Goal: Use online tool/utility: Utilize a website feature to perform a specific function

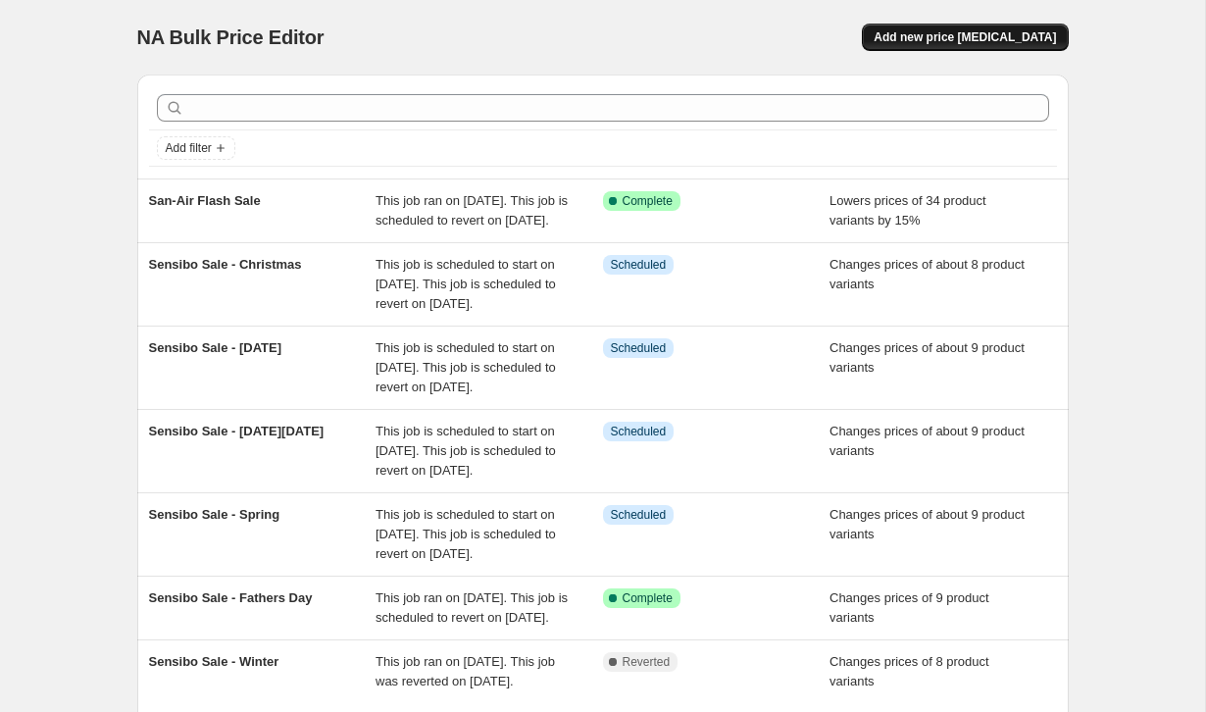
click at [956, 38] on span "Add new price [MEDICAL_DATA]" at bounding box center [965, 37] width 182 height 16
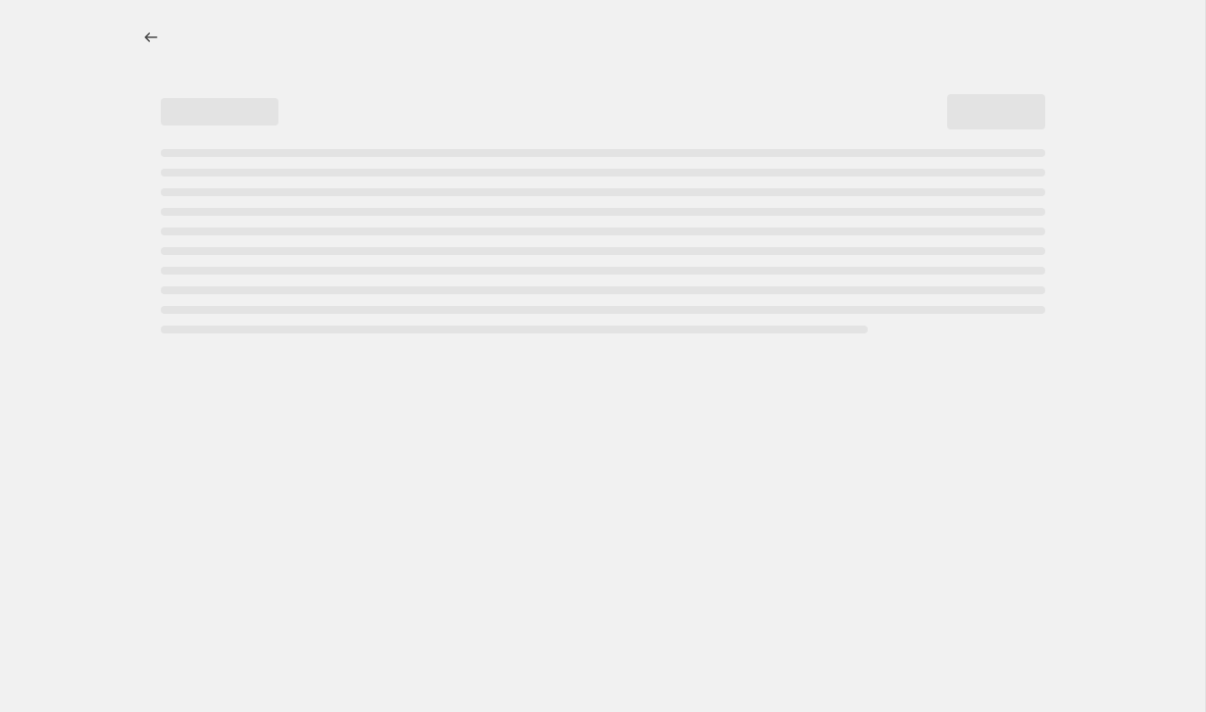
select select "percentage"
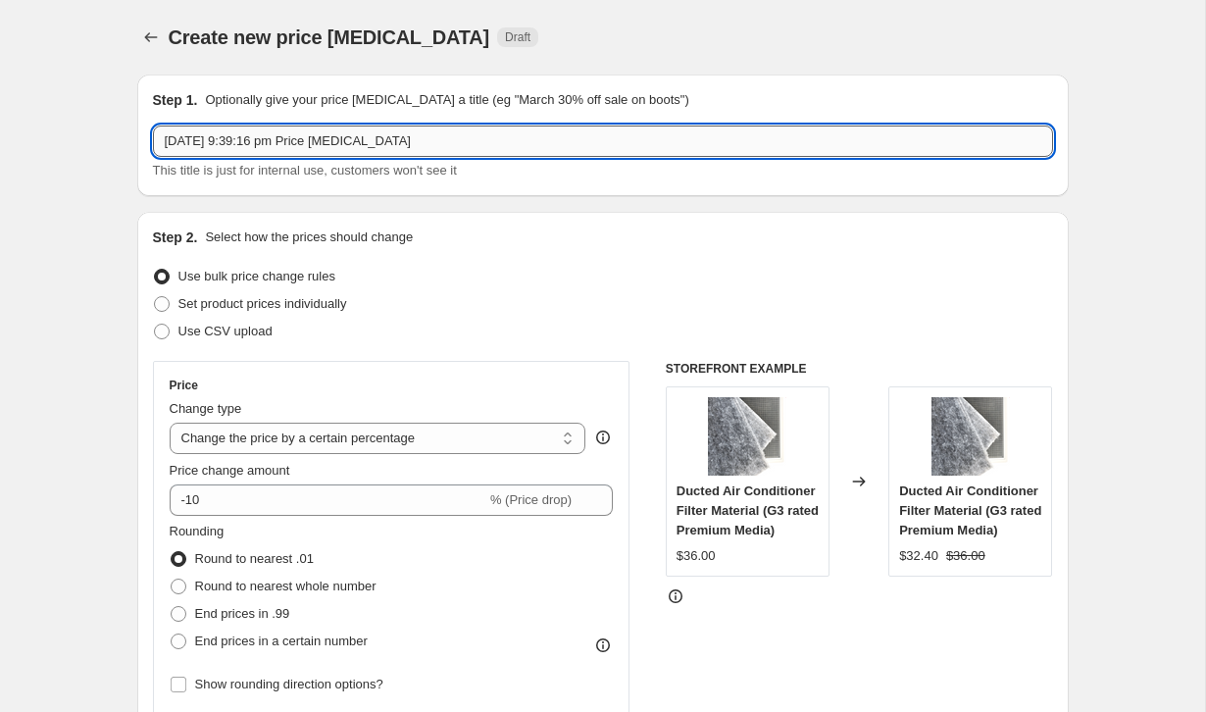
click at [385, 143] on input "[DATE] 9:39:16 pm Price [MEDICAL_DATA]" at bounding box center [603, 140] width 900 height 31
click at [181, 143] on input "ECofan spring sale" at bounding box center [603, 140] width 900 height 31
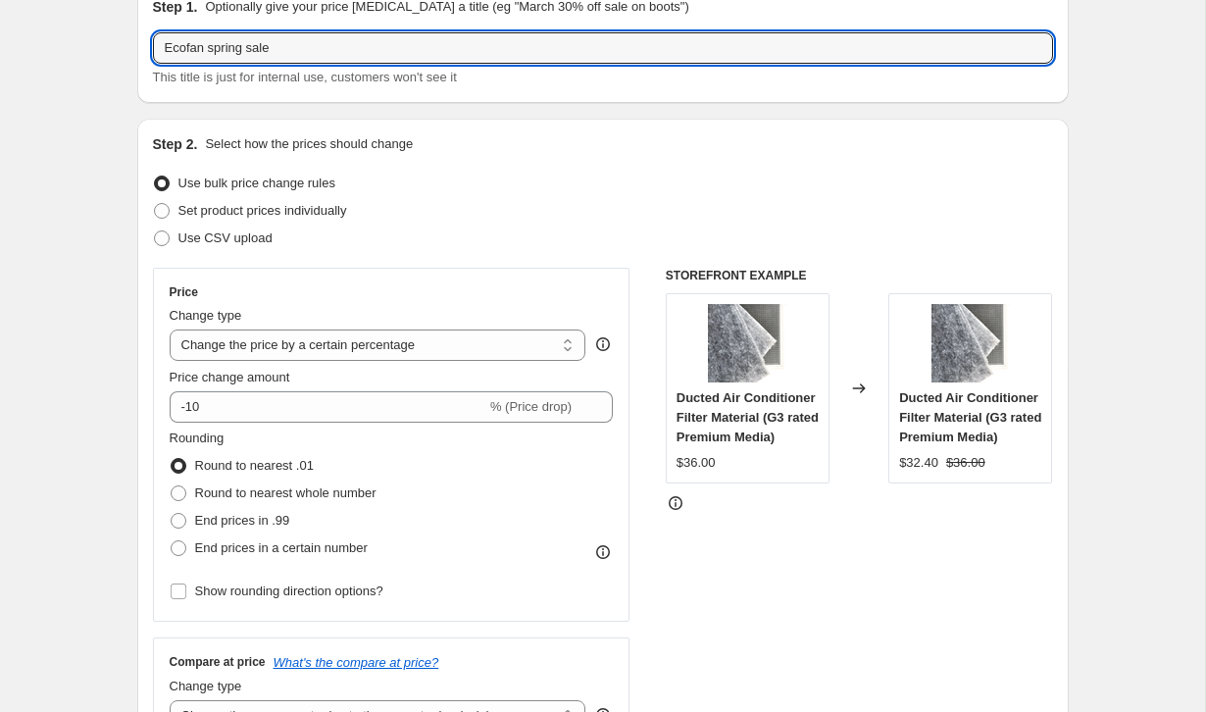
scroll to position [95, 0]
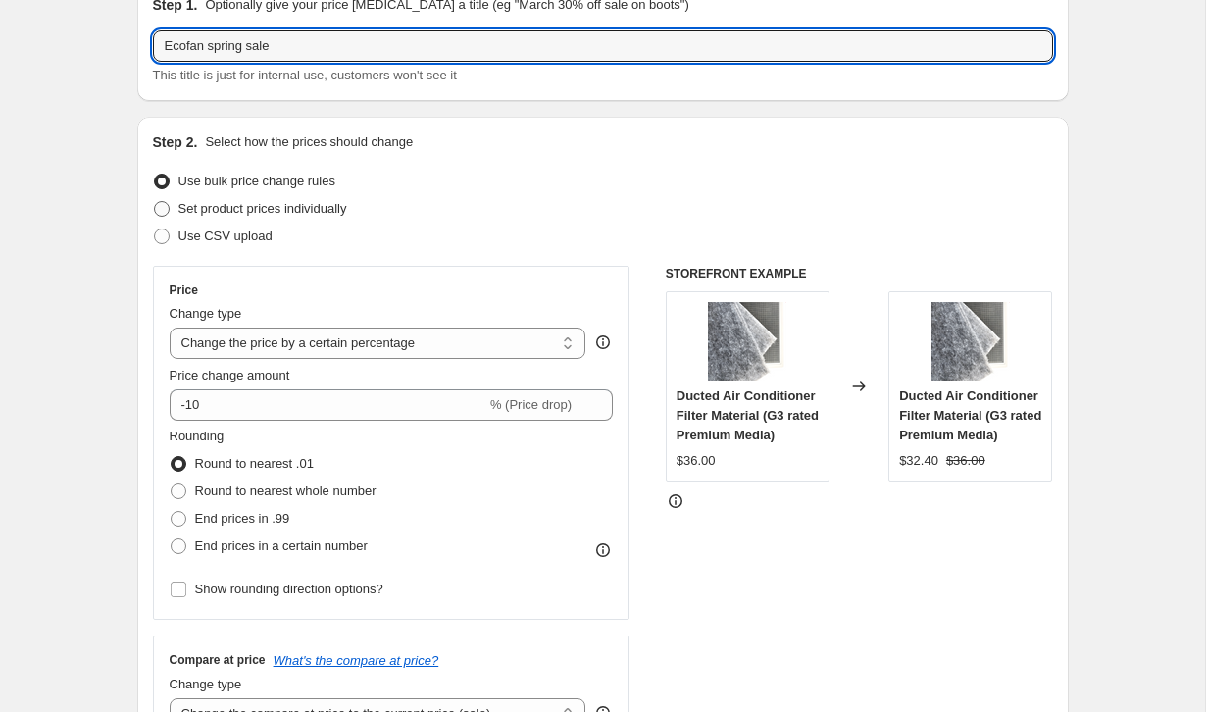
type input "Ecofan spring sale"
click at [334, 211] on span "Set product prices individually" at bounding box center [262, 208] width 169 height 15
click at [155, 202] on input "Set product prices individually" at bounding box center [154, 201] width 1 height 1
radio input "true"
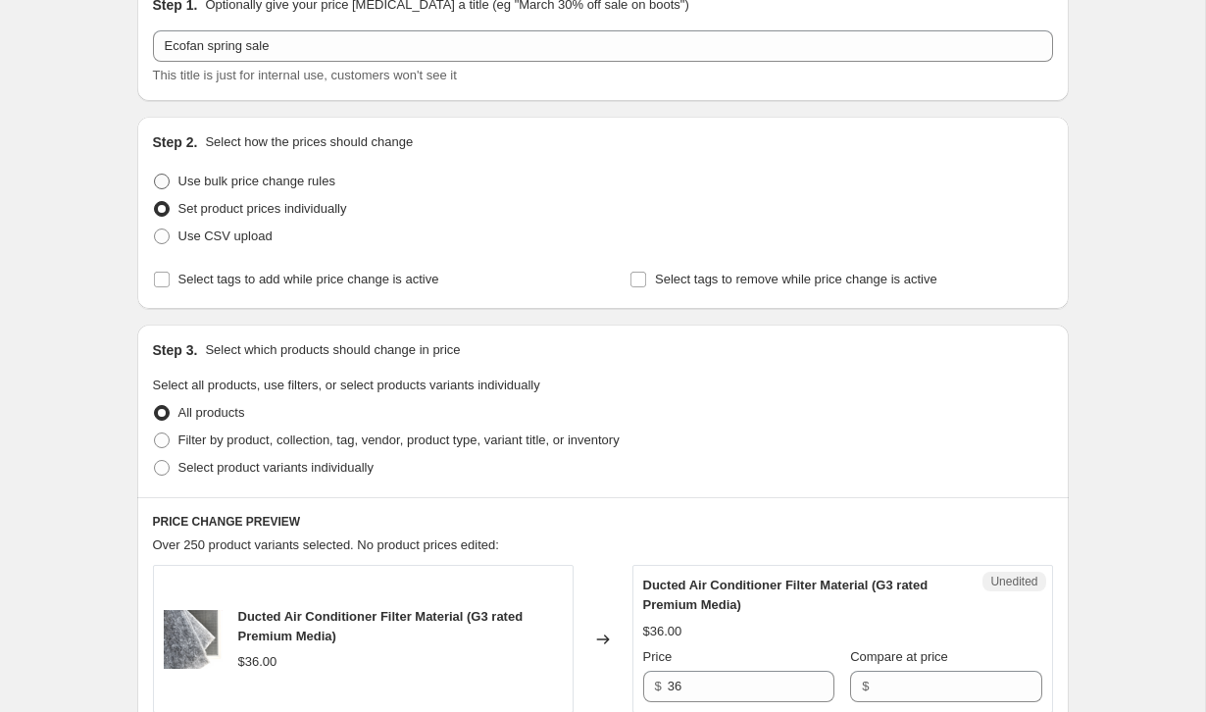
click at [265, 180] on span "Use bulk price change rules" at bounding box center [256, 181] width 157 height 15
click at [155, 175] on input "Use bulk price change rules" at bounding box center [154, 174] width 1 height 1
radio input "true"
select select "percentage"
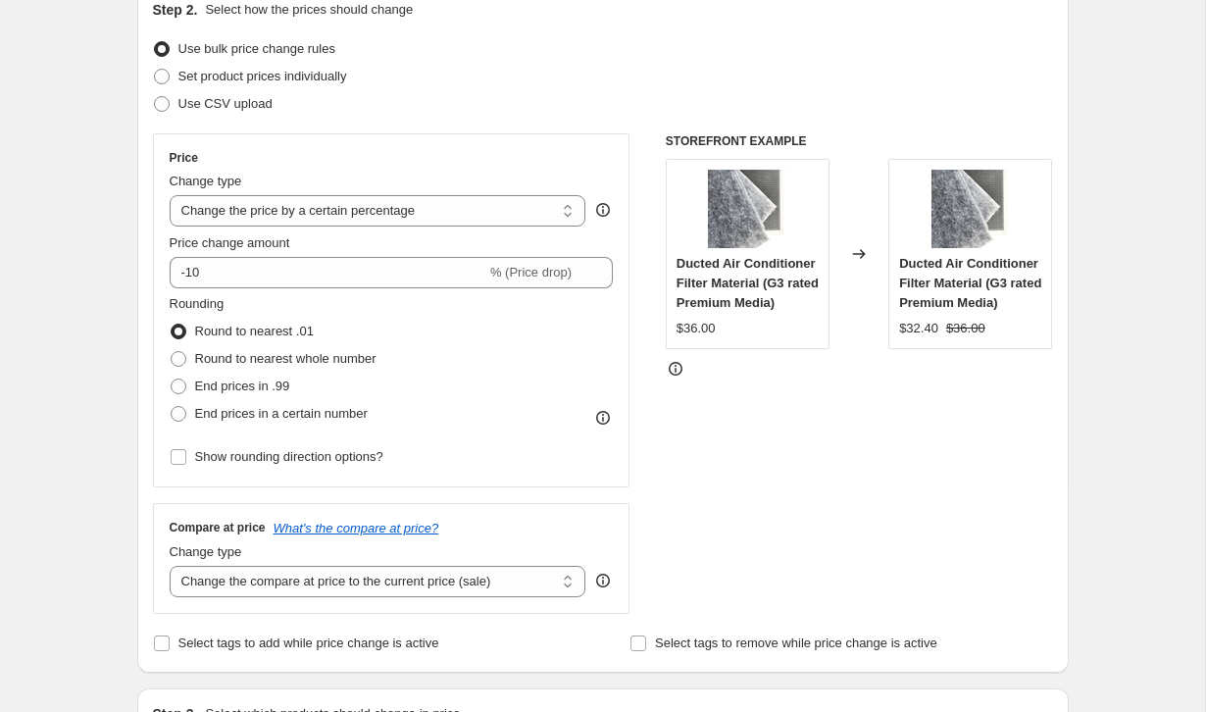
scroll to position [233, 0]
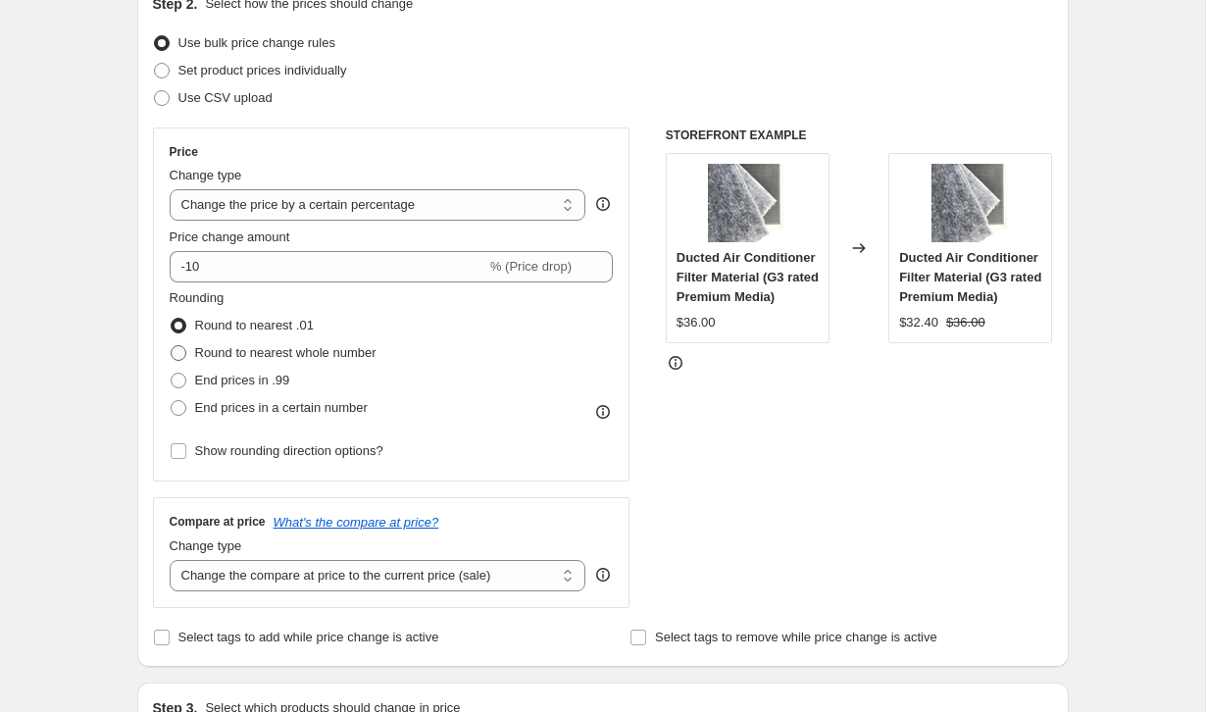
click at [327, 350] on span "Round to nearest whole number" at bounding box center [285, 352] width 181 height 15
click at [172, 346] on input "Round to nearest whole number" at bounding box center [171, 345] width 1 height 1
radio input "true"
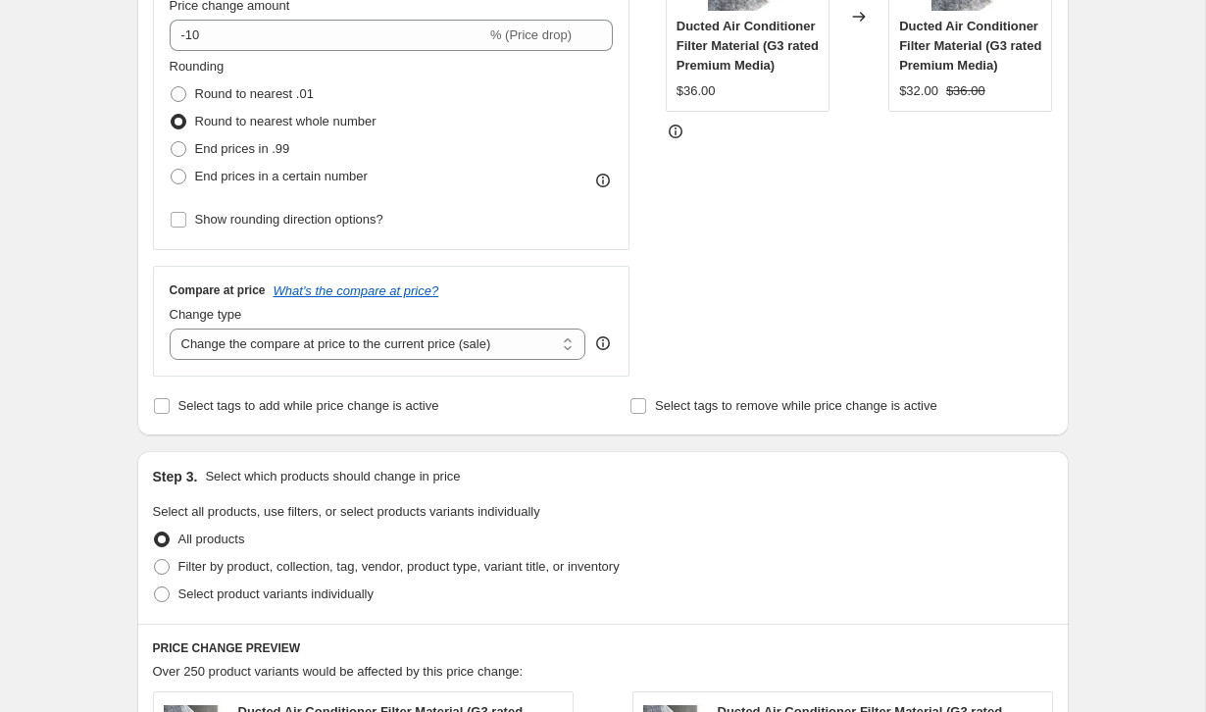
scroll to position [470, 0]
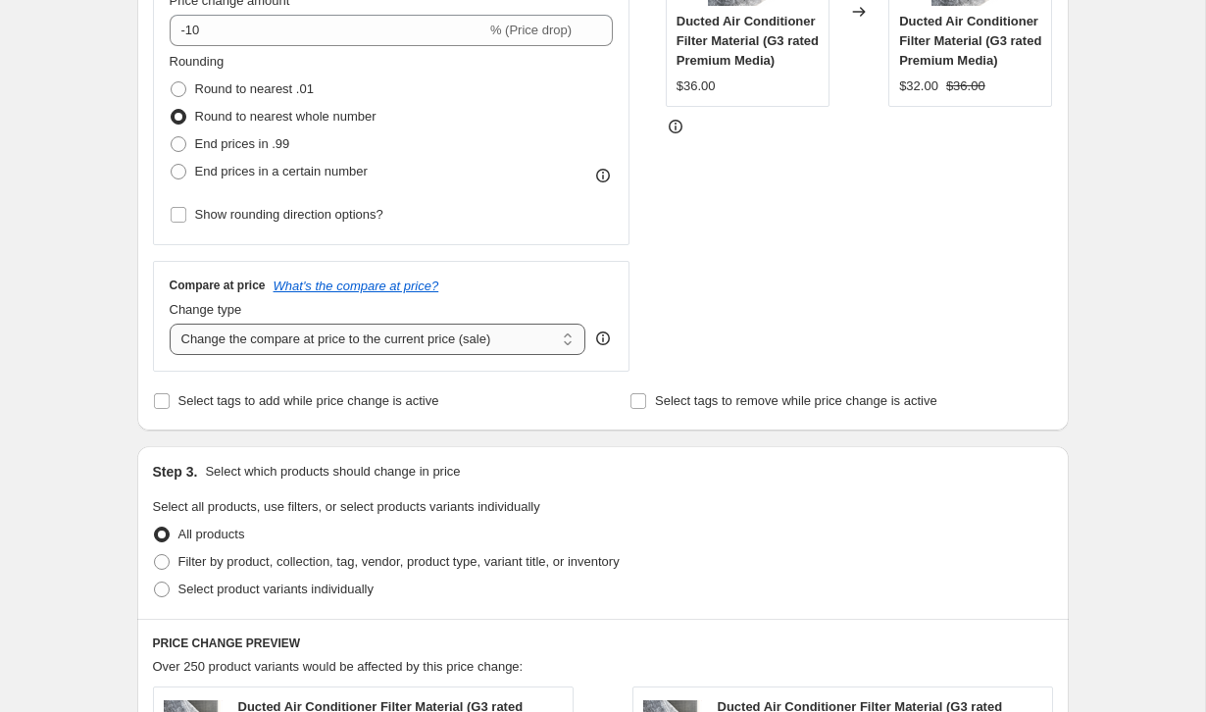
select select "no_change"
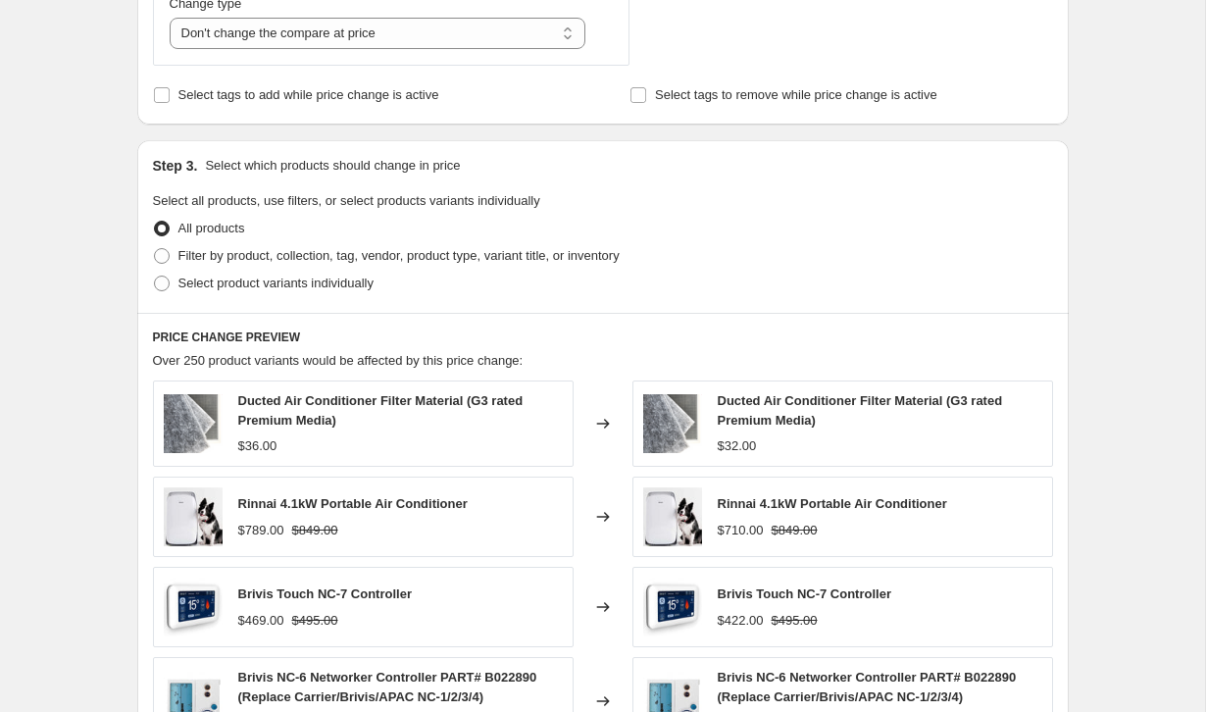
scroll to position [783, 0]
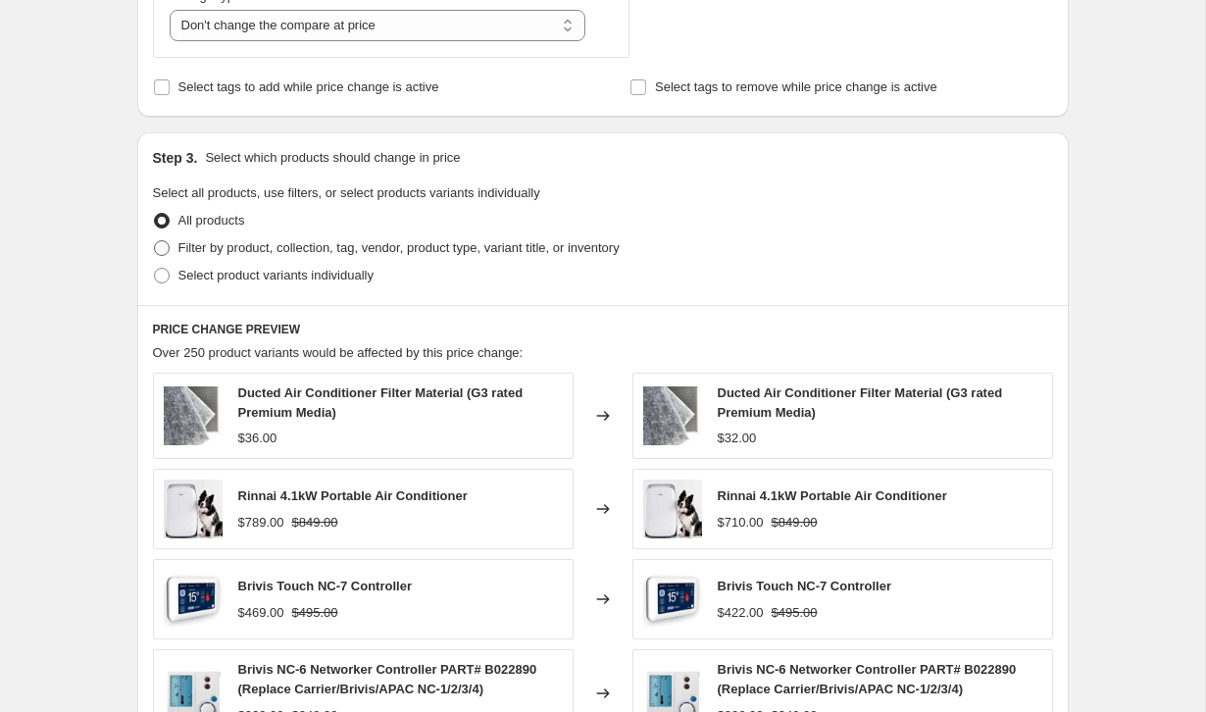
click at [296, 259] on label "Filter by product, collection, tag, vendor, product type, variant title, or inv…" at bounding box center [386, 247] width 467 height 27
click at [155, 241] on input "Filter by product, collection, tag, vendor, product type, variant title, or inv…" at bounding box center [154, 240] width 1 height 1
radio input "true"
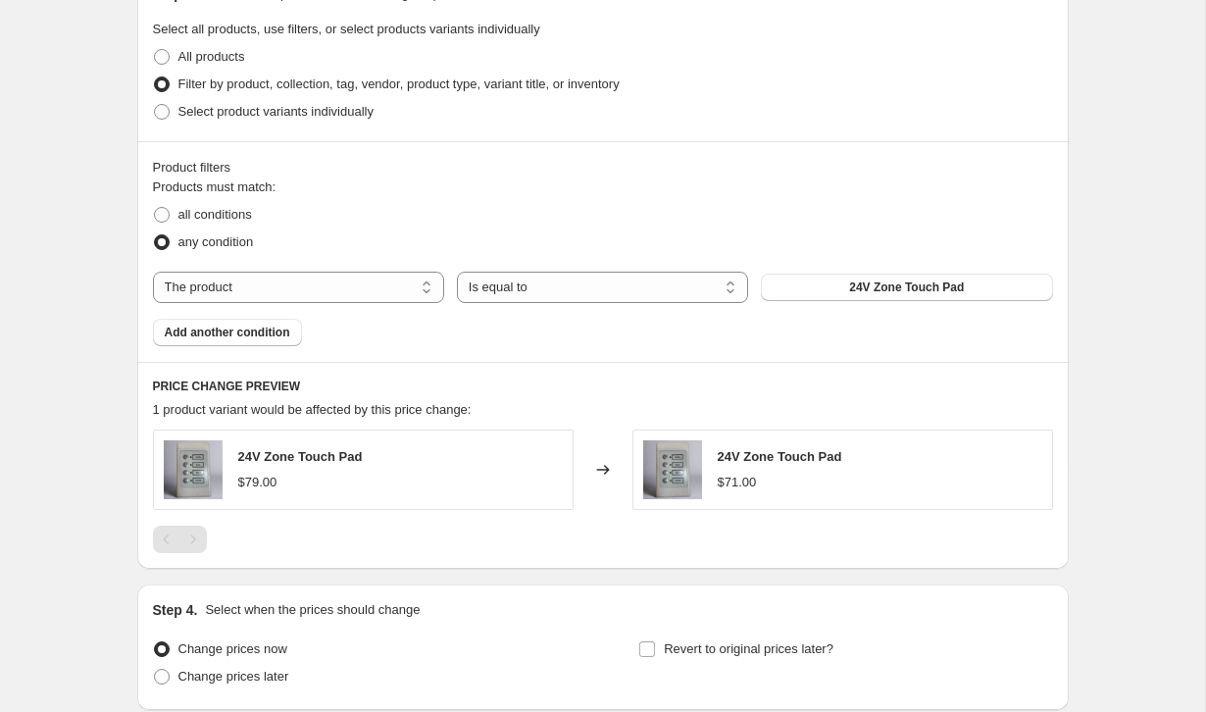
scroll to position [965, 0]
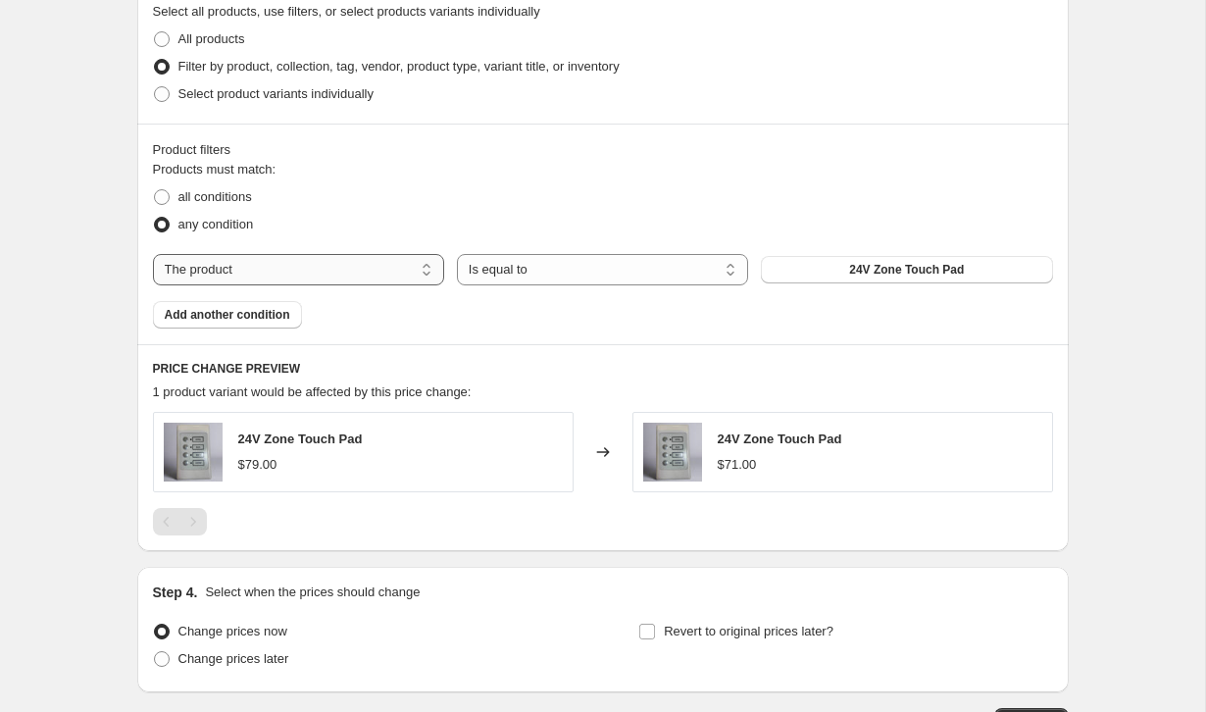
select select "vendor"
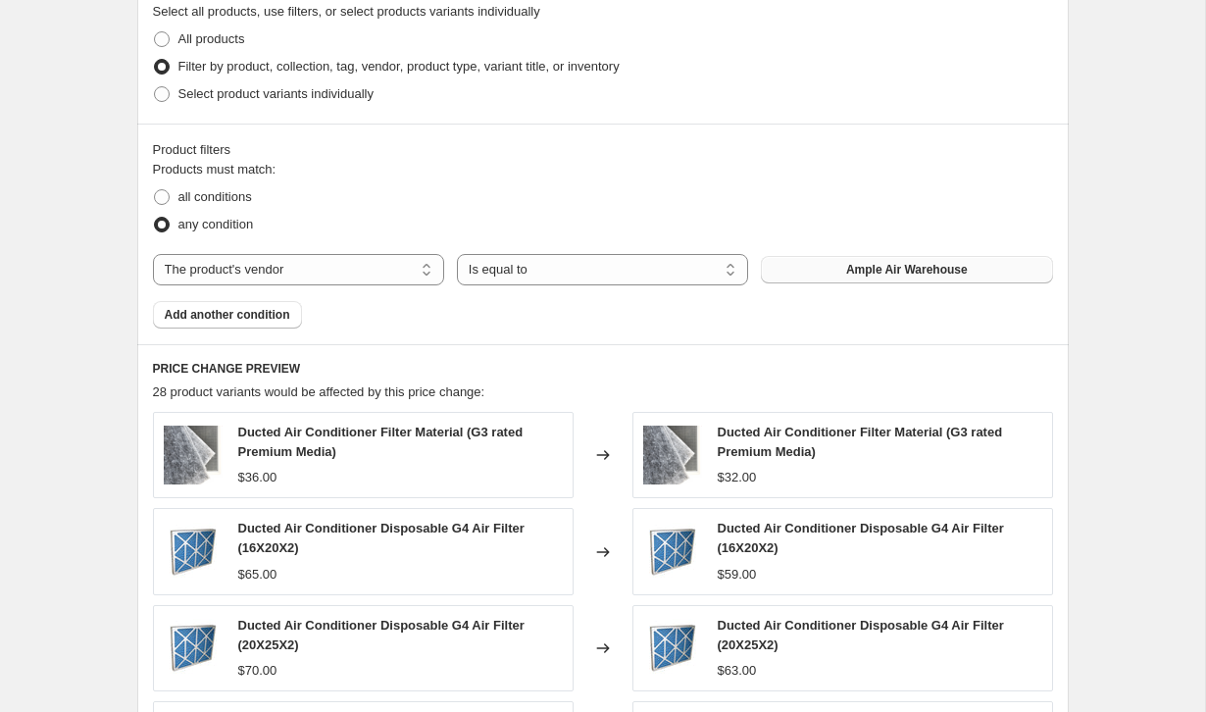
click at [820, 271] on button "Ample Air Warehouse" at bounding box center [906, 269] width 291 height 27
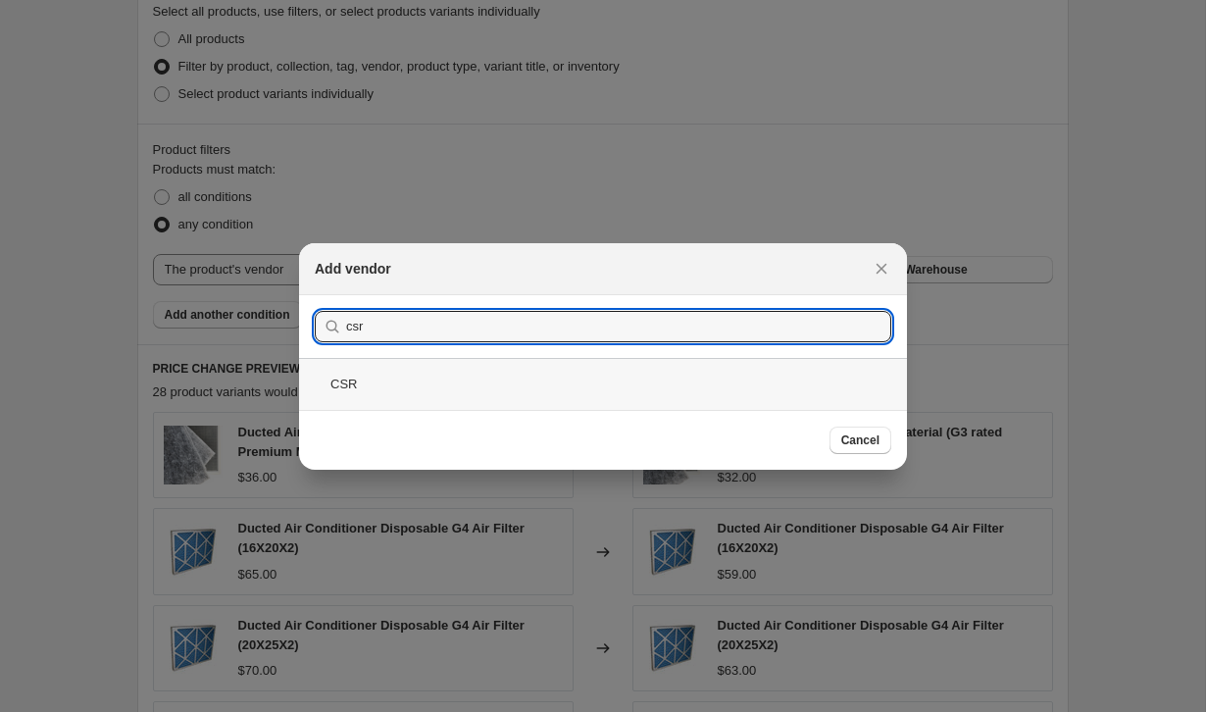
type input "csr"
click at [398, 378] on div "CSR" at bounding box center [603, 384] width 608 height 52
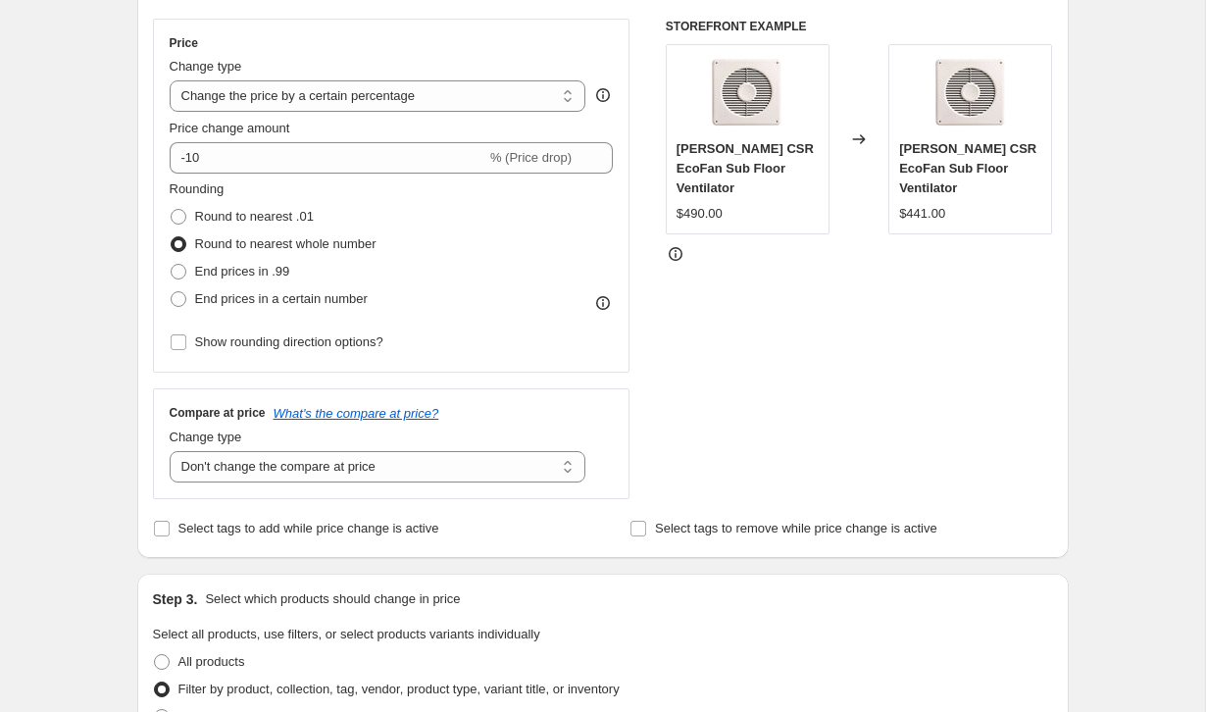
scroll to position [284, 0]
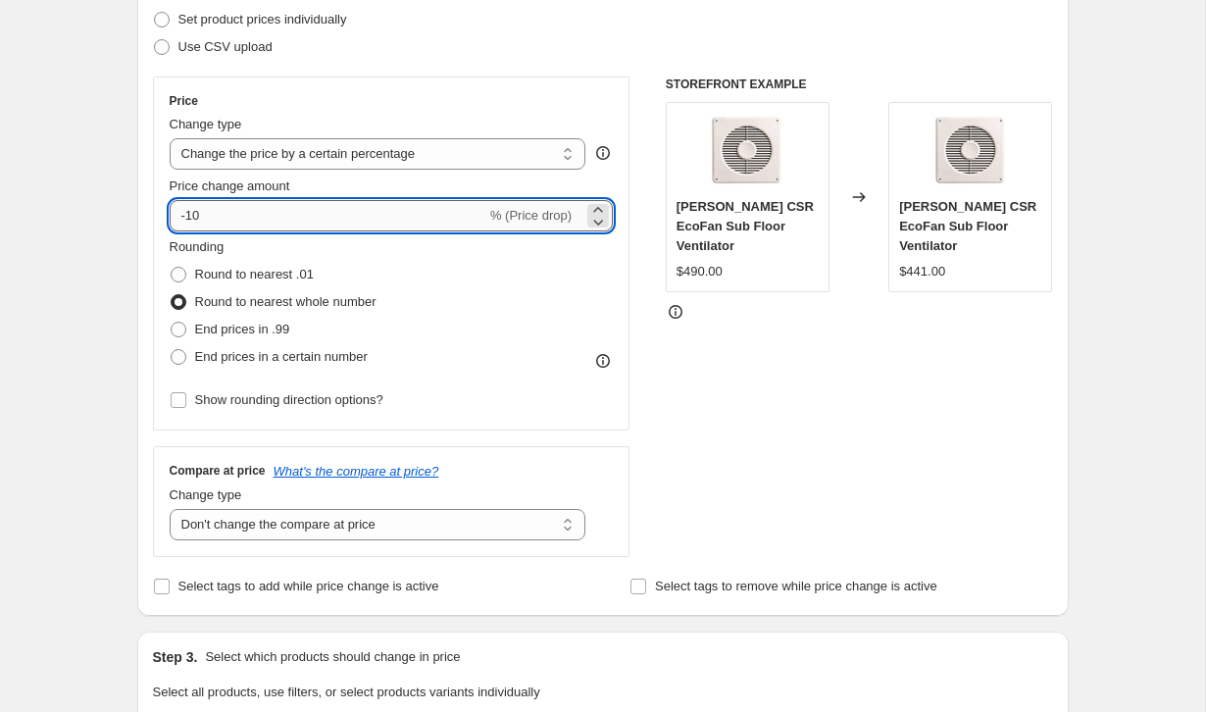
click at [387, 221] on input "-10" at bounding box center [328, 215] width 317 height 31
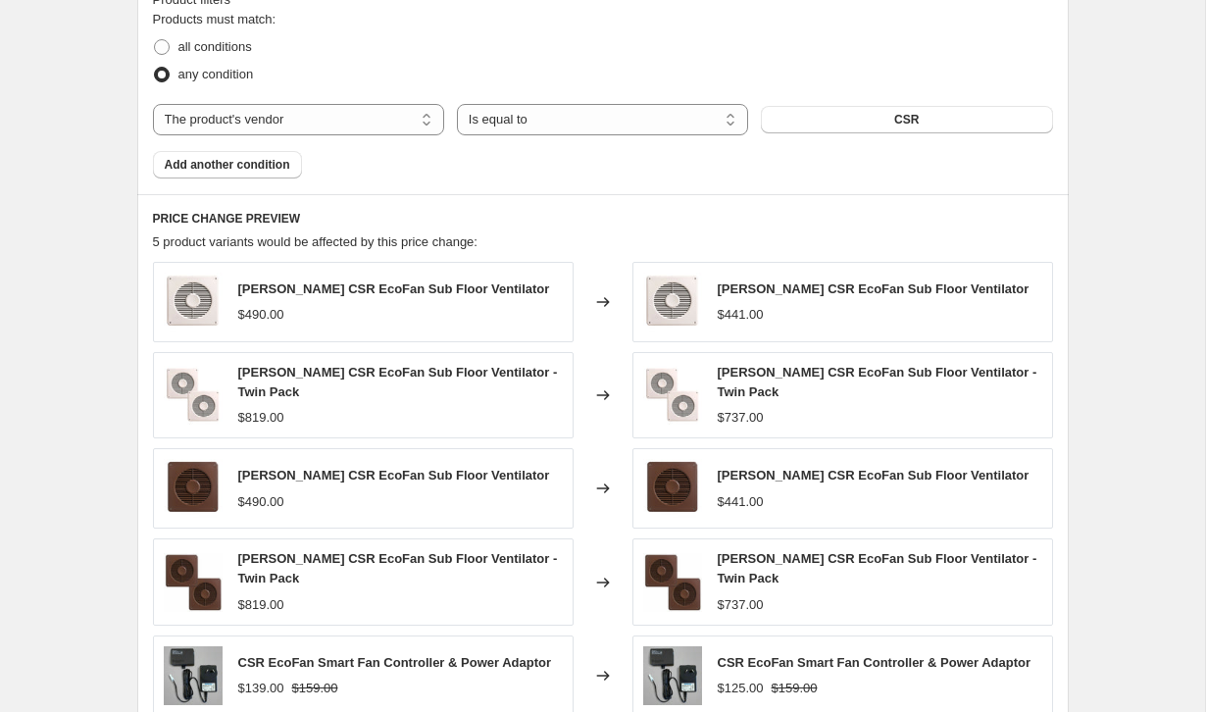
scroll to position [1117, 0]
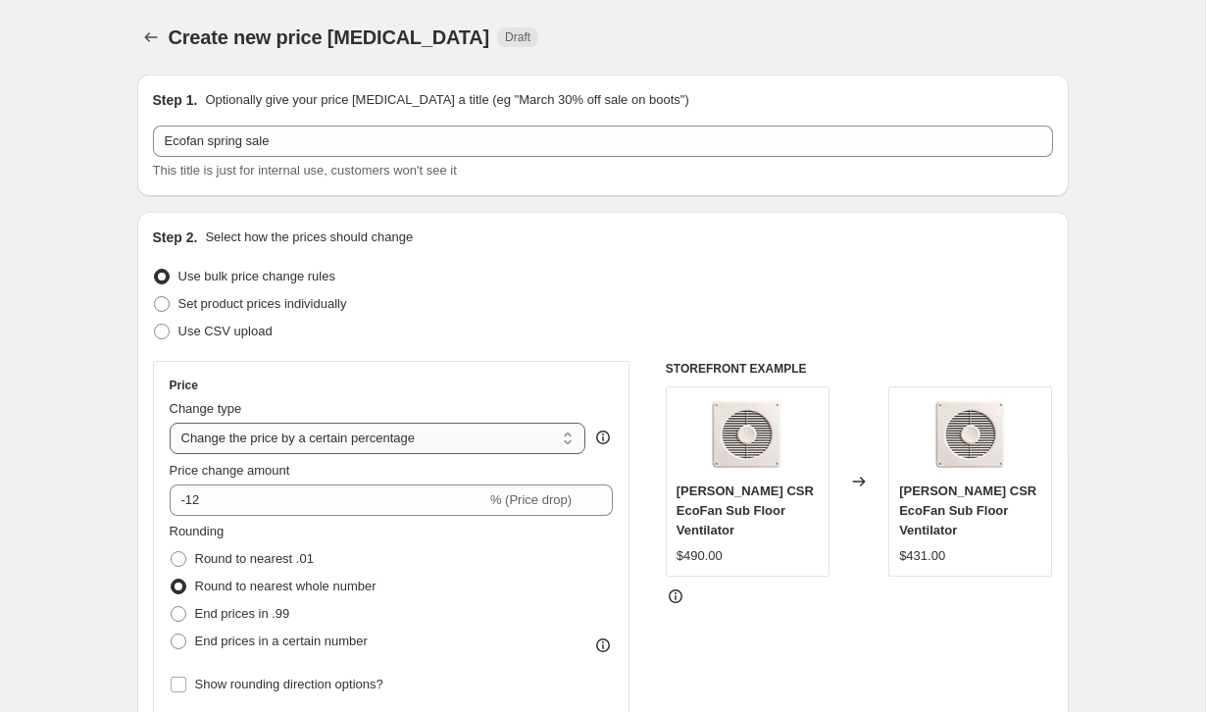
scroll to position [0, 0]
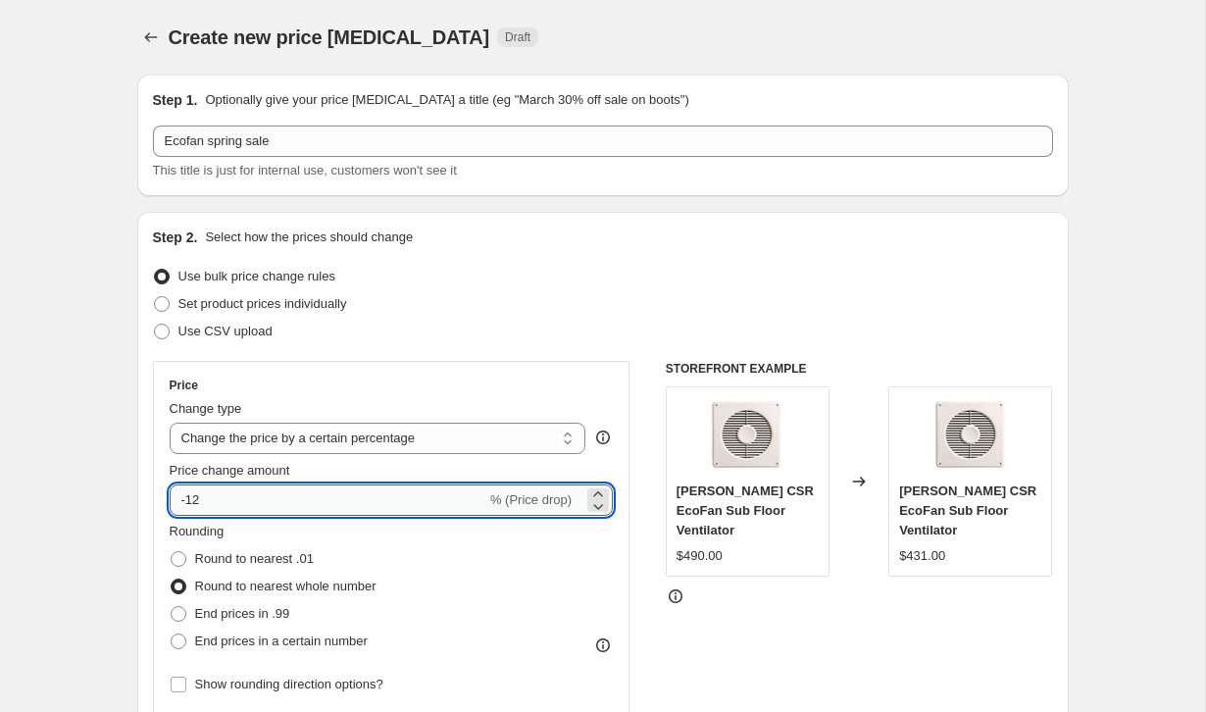
click at [289, 501] on input "-12" at bounding box center [328, 499] width 317 height 31
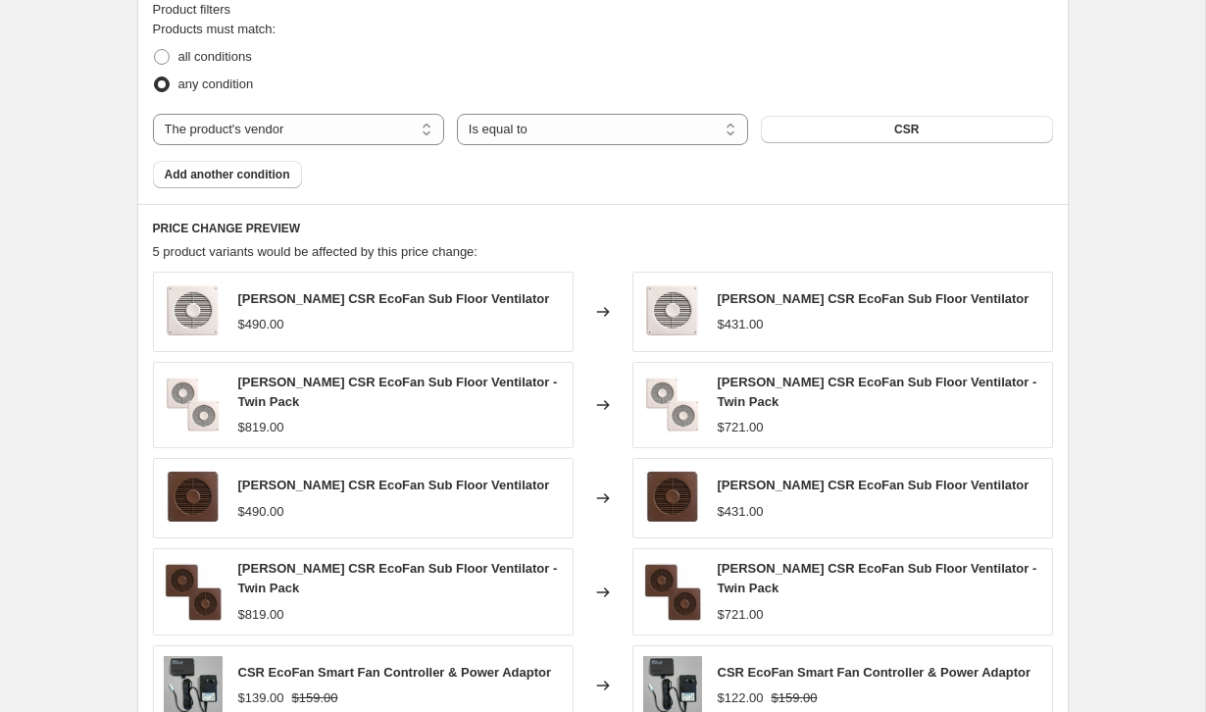
scroll to position [1129, 0]
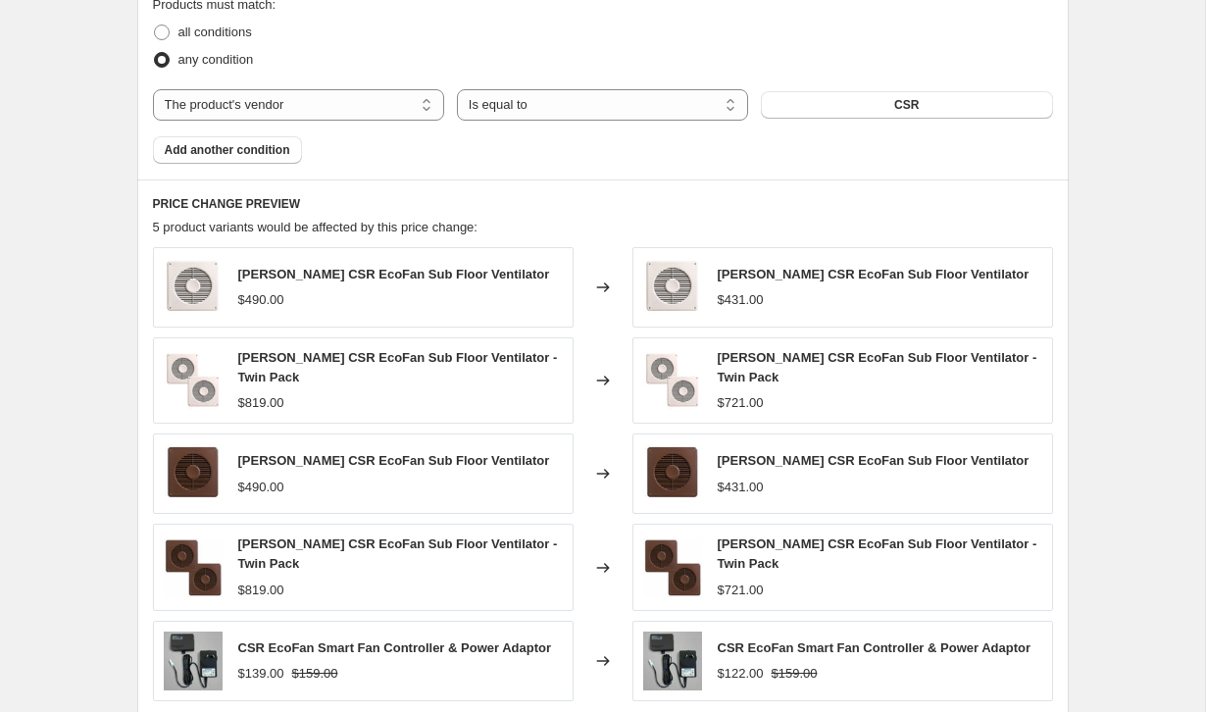
type input "-11"
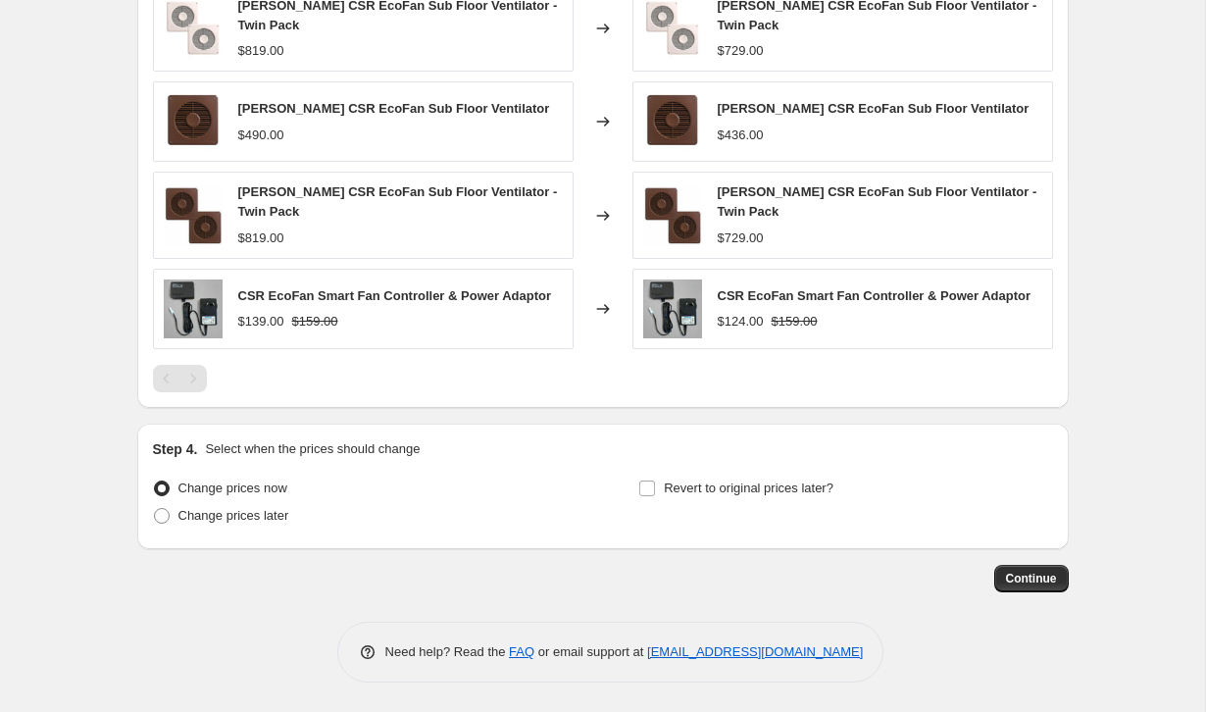
scroll to position [1481, 0]
click at [654, 480] on input "Revert to original prices later?" at bounding box center [647, 488] width 16 height 16
checkbox input "true"
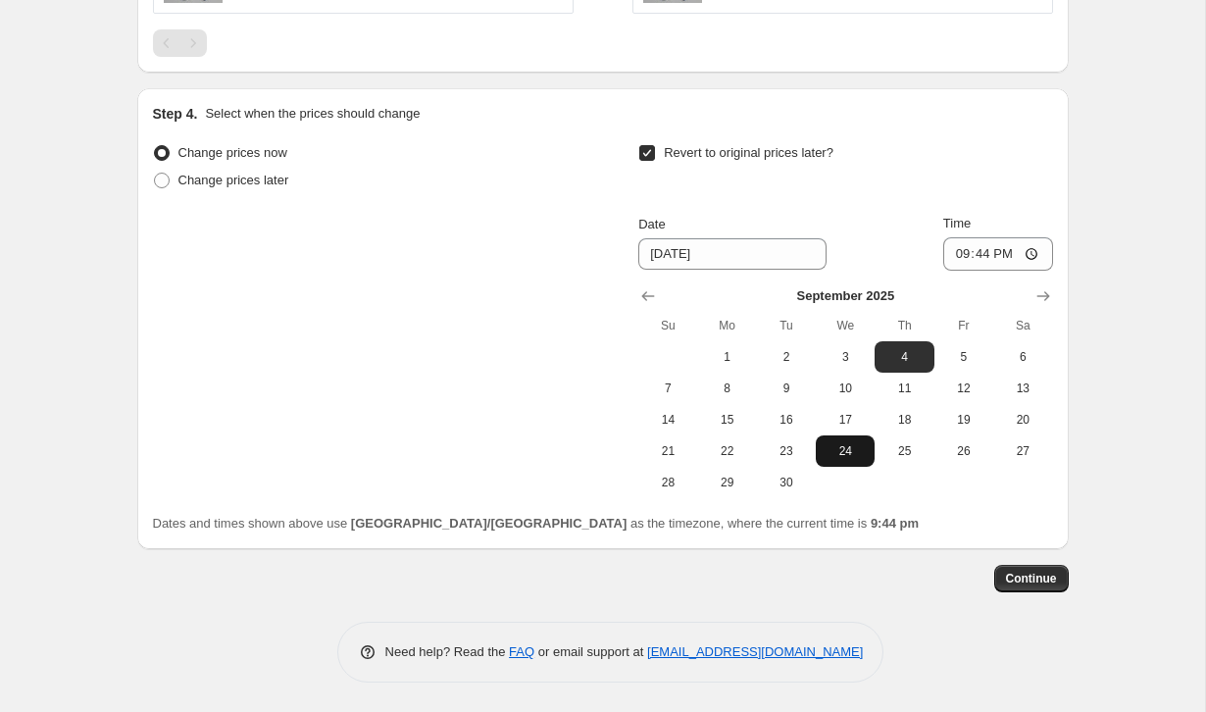
scroll to position [1819, 0]
click at [828, 394] on span "10" at bounding box center [845, 388] width 43 height 16
type input "[DATE]"
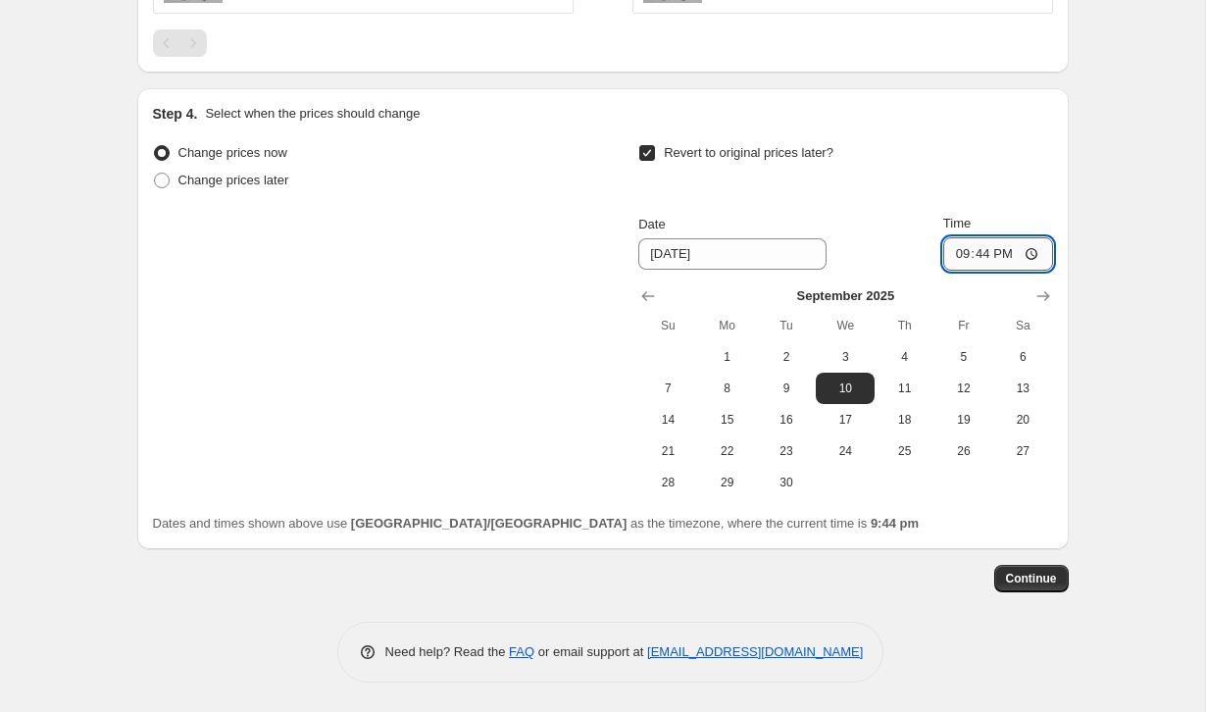
click at [991, 253] on input "21:44" at bounding box center [998, 253] width 110 height 33
click at [1011, 256] on input "23:44" at bounding box center [998, 253] width 110 height 33
type input "23:59"
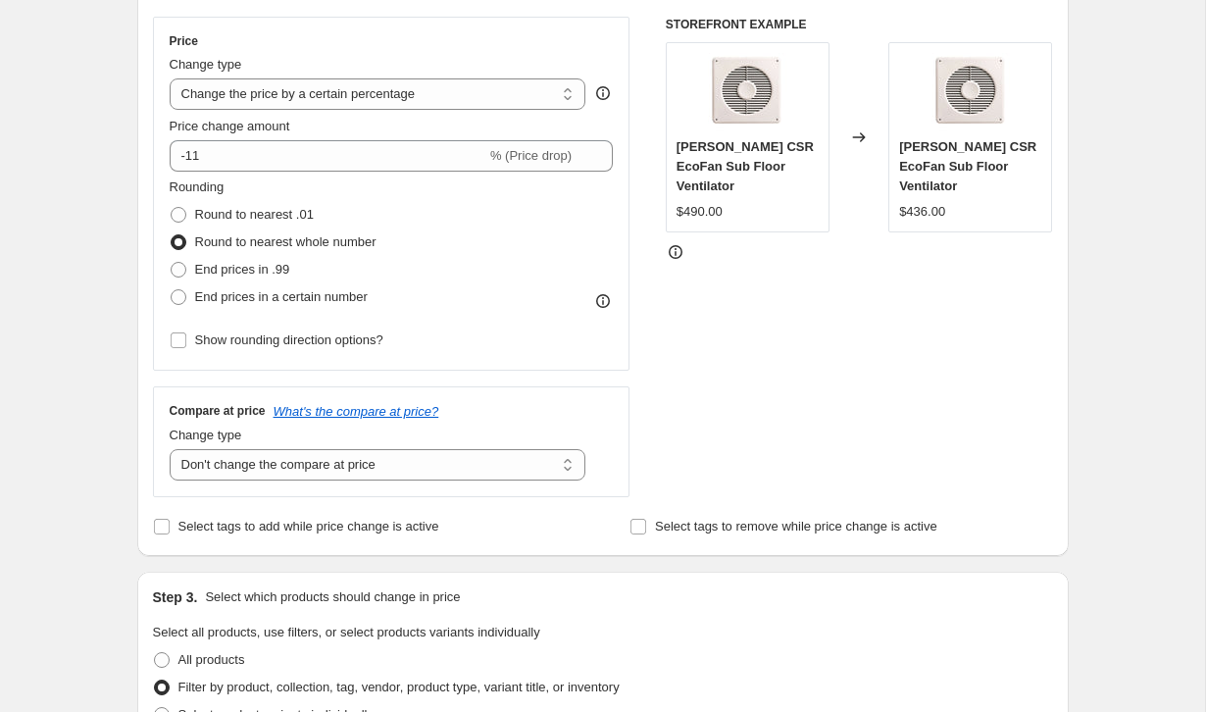
scroll to position [346, 0]
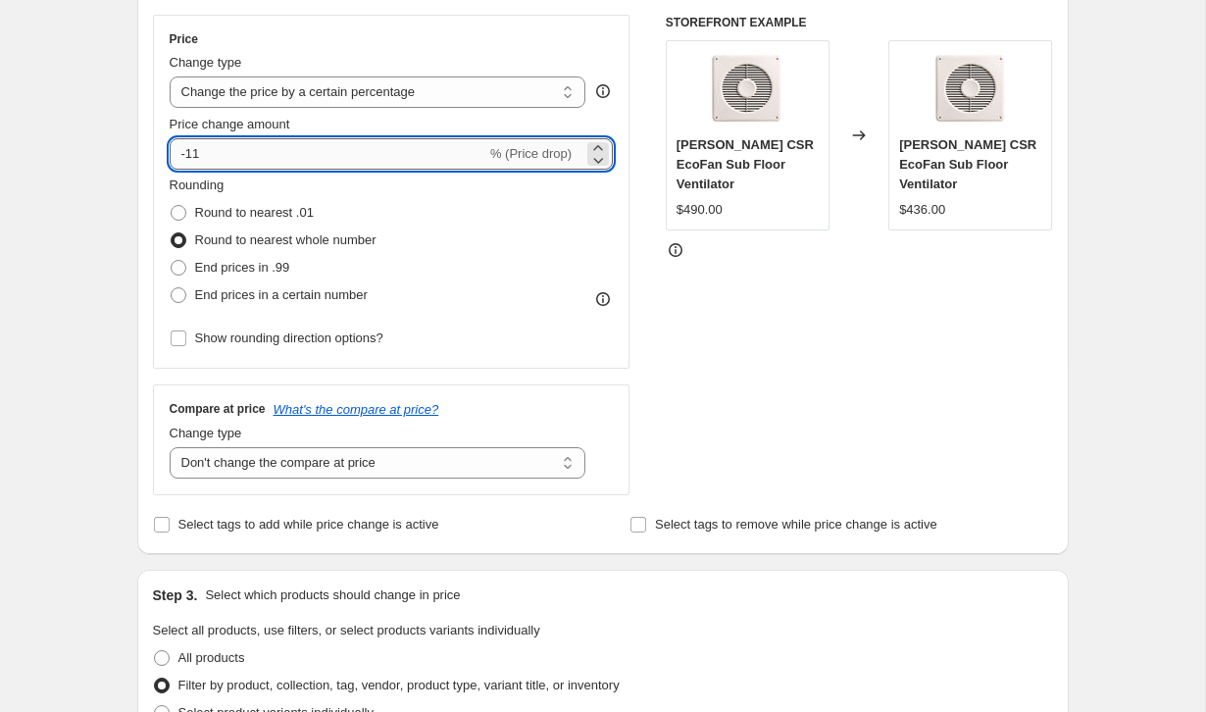
click at [291, 155] on input "-11" at bounding box center [328, 153] width 317 height 31
type input "-1"
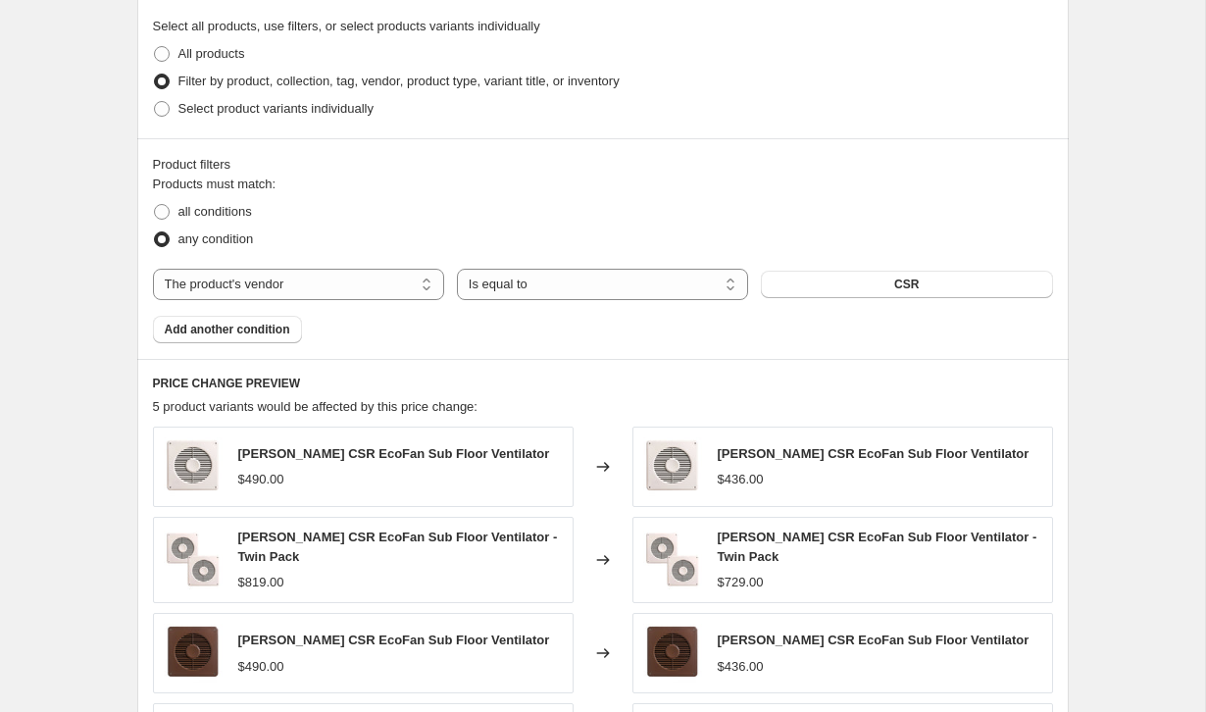
scroll to position [1048, 0]
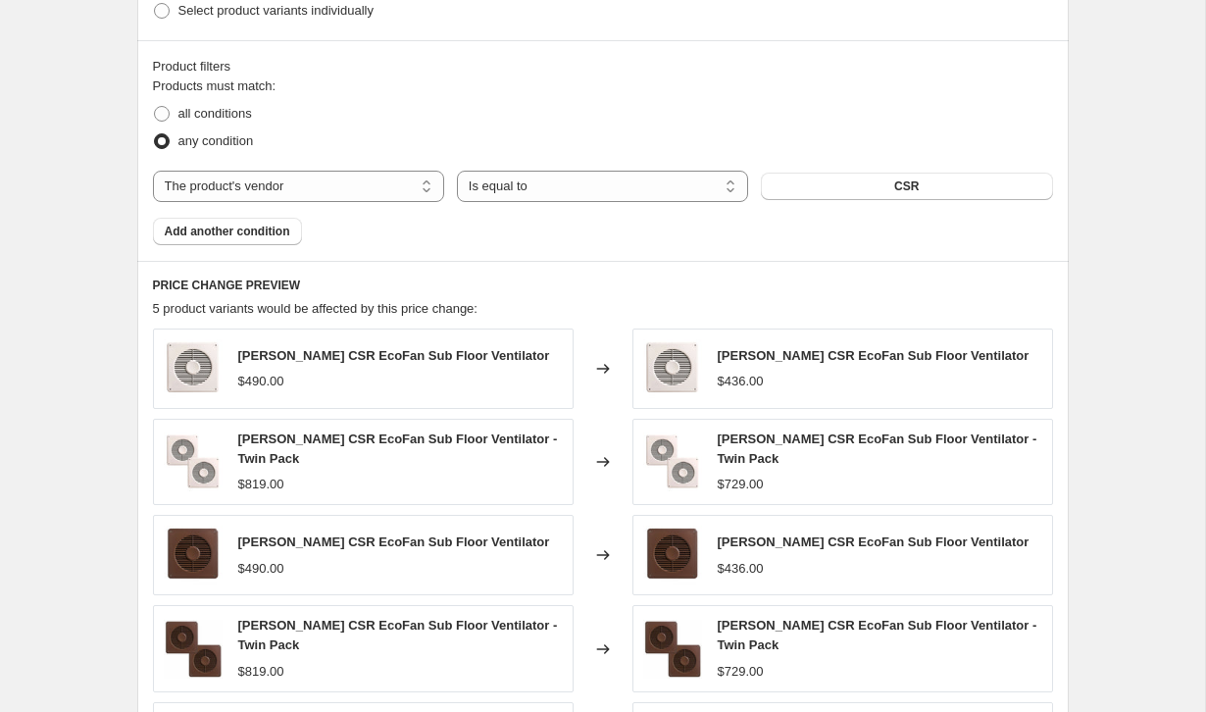
type input "-10"
click at [1137, 428] on div "Create new price [MEDICAL_DATA]. This page is ready Create new price [MEDICAL_D…" at bounding box center [602, 216] width 1205 height 2528
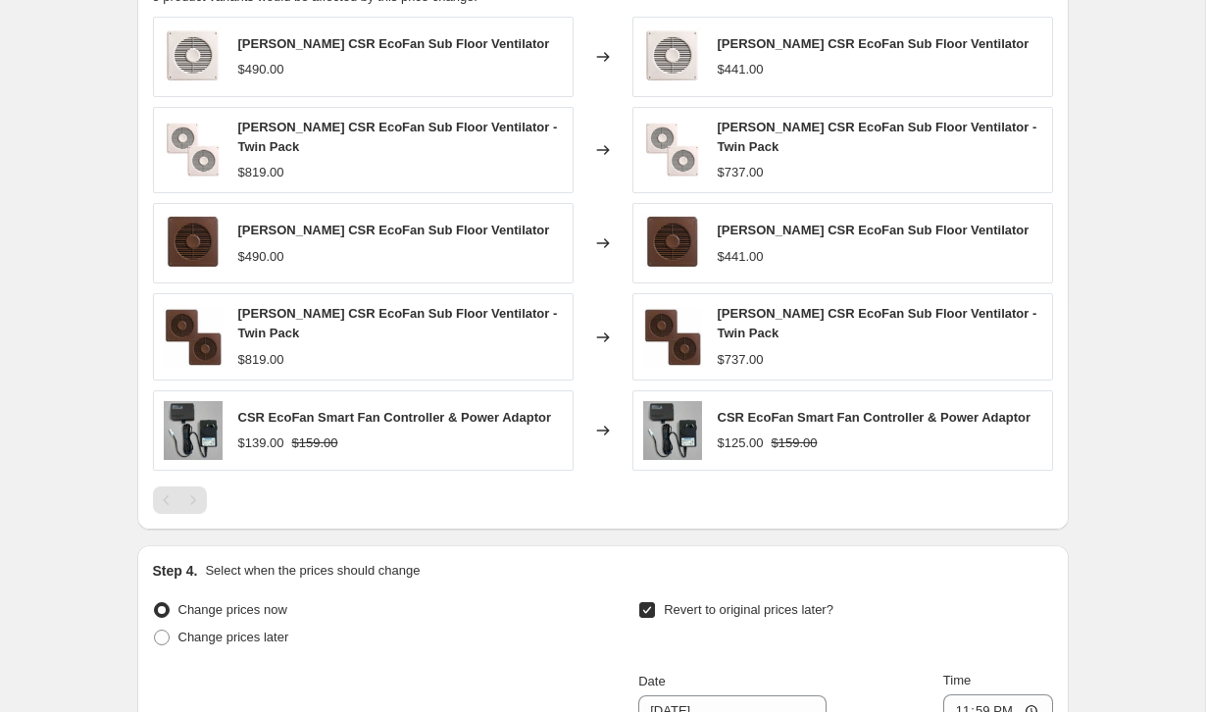
scroll to position [1362, 0]
